Goal: Task Accomplishment & Management: Use online tool/utility

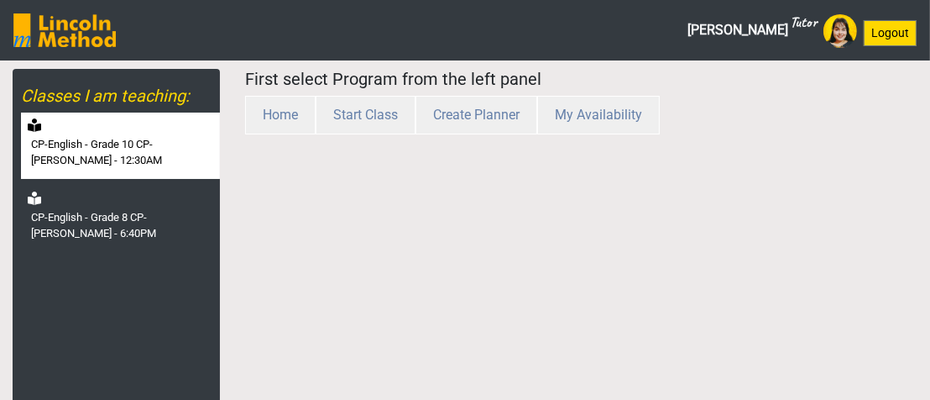
click at [177, 140] on label "CP-English - Grade 10 CP-[PERSON_NAME] - 12:30AM" at bounding box center [123, 152] width 185 height 33
select select "month"
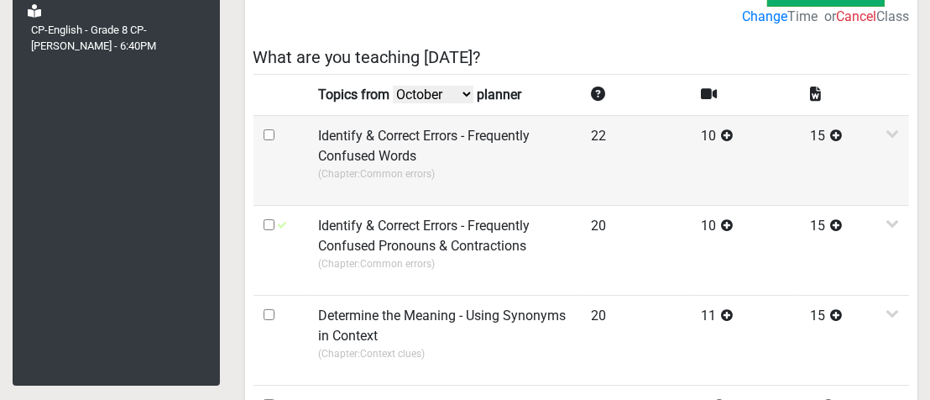
scroll to position [213, 0]
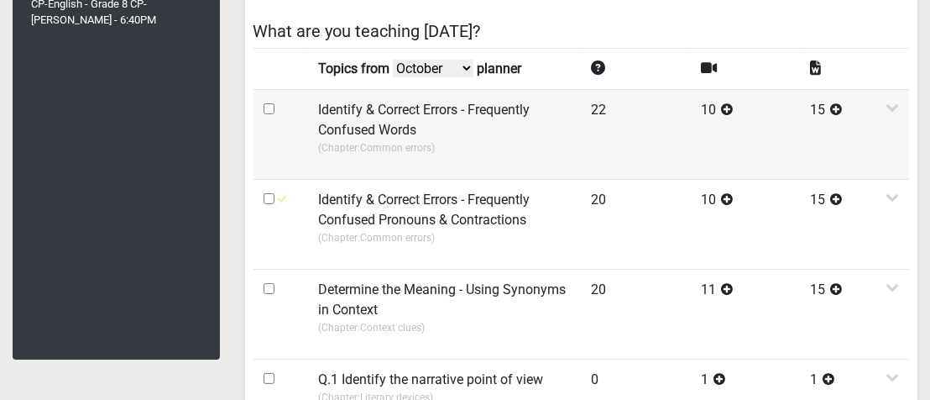
click at [269, 106] on input "checkbox" at bounding box center [269, 108] width 11 height 11
checkbox input "true"
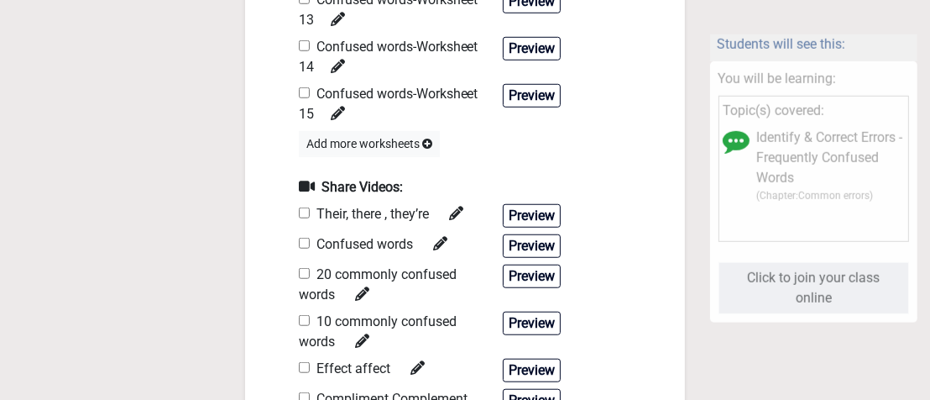
scroll to position [1054, 0]
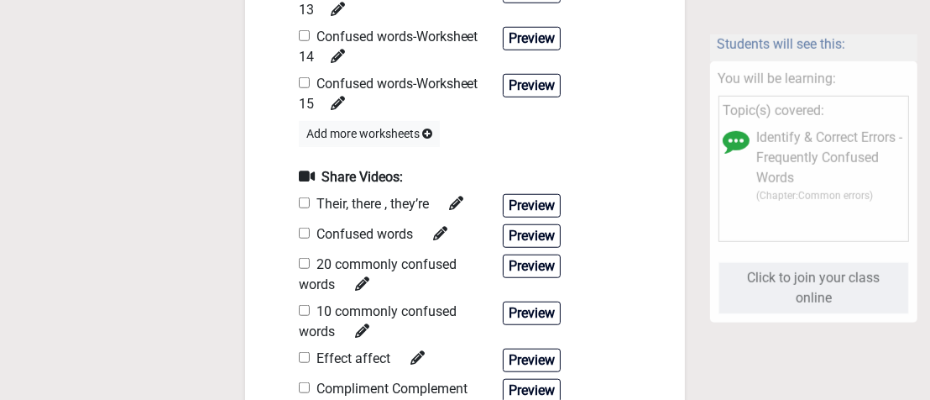
click at [303, 34] on input "checkbox" at bounding box center [304, 35] width 11 height 11
checkbox input "true"
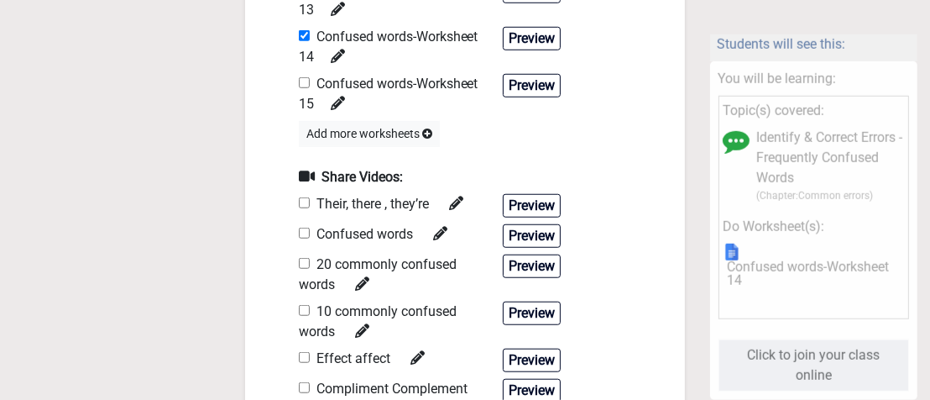
click at [303, 352] on input "checkbox" at bounding box center [304, 357] width 11 height 11
checkbox input "true"
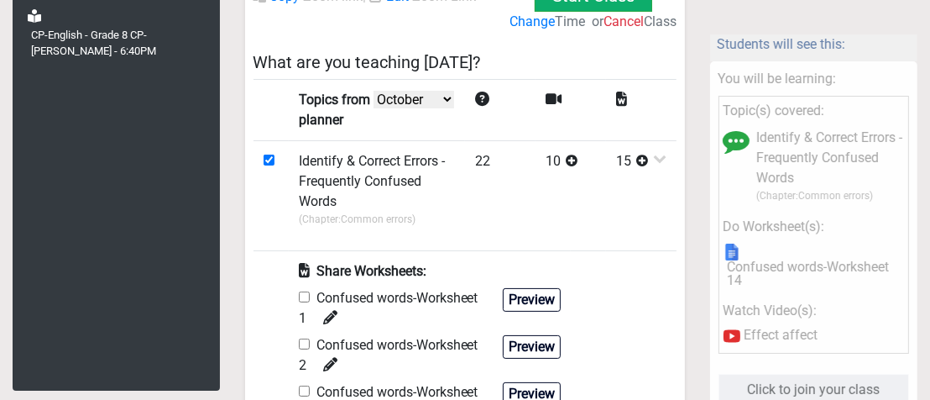
scroll to position [0, 0]
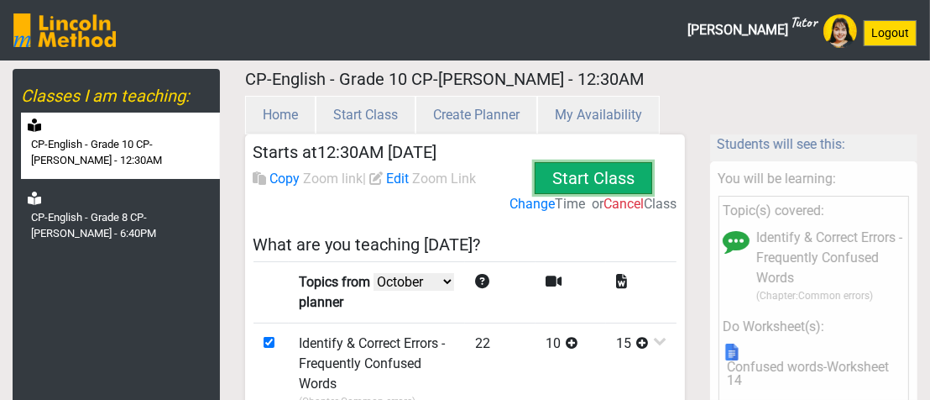
click at [562, 165] on button "Start Class" at bounding box center [594, 178] width 118 height 32
